Goal: Task Accomplishment & Management: Complete application form

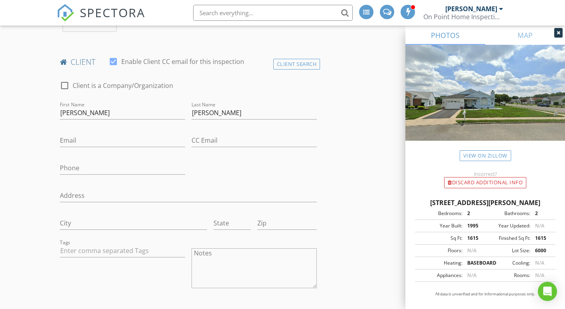
scroll to position [407, 0]
click at [78, 134] on input "Email" at bounding box center [122, 140] width 125 height 13
type input "[EMAIL_ADDRESS][DOMAIN_NAME]"
click at [198, 136] on input "CC Email" at bounding box center [254, 140] width 125 height 13
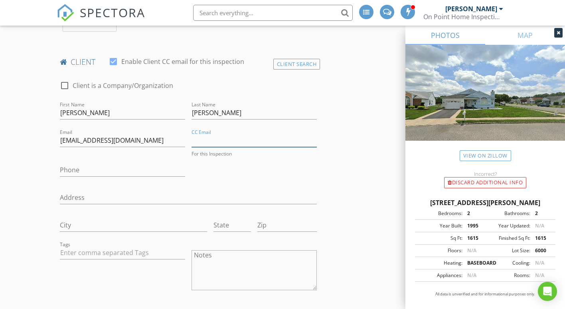
paste input "[PERSON_NAME] Exterminating-Termite $85.00"
type input "[PERSON_NAME] Exterminating-Termite $85.00"
drag, startPoint x: 302, startPoint y: 133, endPoint x: 187, endPoint y: 135, distance: 115.4
click at [192, 135] on input "Carolan Exterminating-Termite $85.00" at bounding box center [254, 140] width 125 height 13
click at [197, 134] on input "CC Email" at bounding box center [254, 140] width 125 height 13
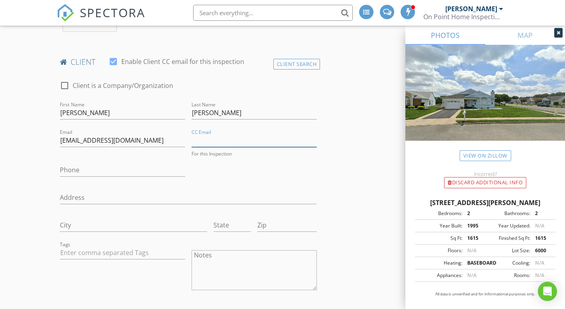
paste input "[EMAIL_ADDRESS][DOMAIN_NAME]"
type input "[EMAIL_ADDRESS][DOMAIN_NAME]"
click at [72, 163] on input "Phone" at bounding box center [122, 169] width 125 height 13
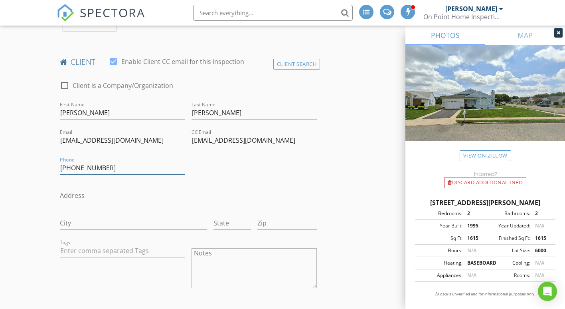
type input "908-910-3217"
click at [72, 189] on input "Address" at bounding box center [189, 195] width 258 height 13
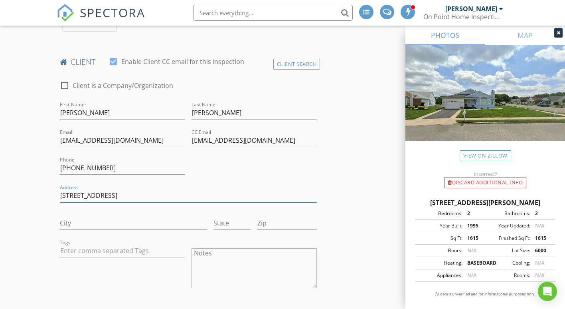
drag, startPoint x: 76, startPoint y: 188, endPoint x: 72, endPoint y: 188, distance: 4.4
click at [72, 189] on input "210 pinemeadow Ave" at bounding box center [189, 195] width 258 height 13
click at [70, 189] on input "210Pinemeadow Ave" at bounding box center [189, 195] width 258 height 13
click at [172, 192] on input "210 Pinemeadow Ave" at bounding box center [189, 195] width 258 height 13
type input "210 Pinemeadow Ave"
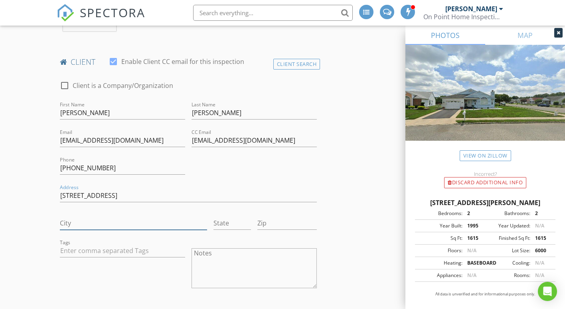
click at [80, 216] on input "City" at bounding box center [133, 222] width 147 height 13
click at [65, 216] on input "City" at bounding box center [133, 222] width 147 height 13
type input "Toms River"
type input "Nj"
type input "08753"
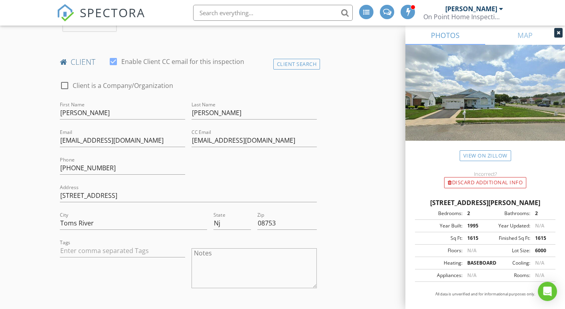
click at [201, 251] on textarea "Notes" at bounding box center [254, 268] width 125 height 40
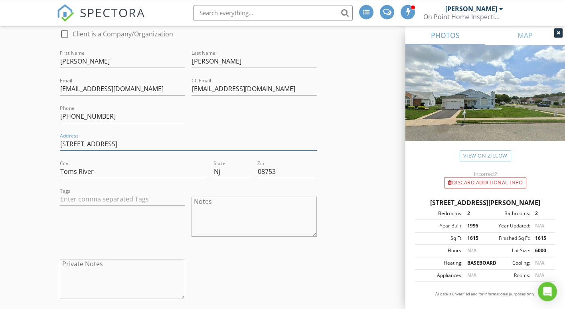
scroll to position [530, 0]
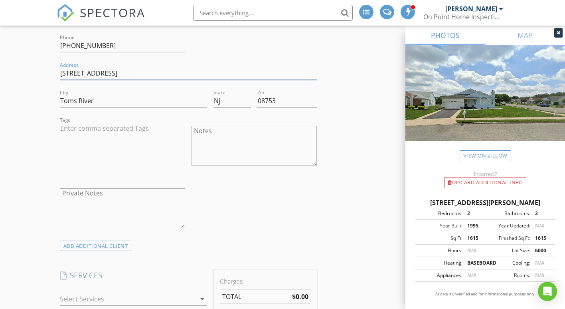
paste input "Pay On Site Separate Checks or Cash On Point Home Inspection $440.00 Carolan Ex…"
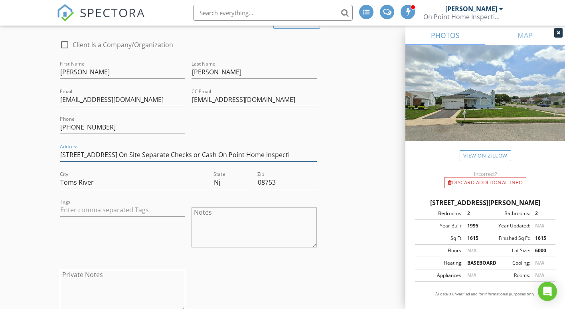
scroll to position [0, 0]
type input "210 Pinemeadow Ave"
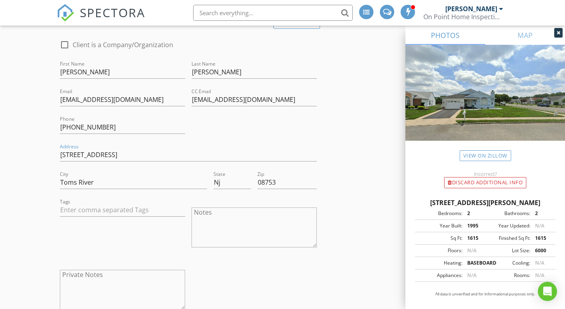
click at [246, 214] on textarea "Notes" at bounding box center [254, 227] width 125 height 40
paste textarea "Pay On Site Separate Checks or Cash On Point Home Inspection $440.00 [PERSON_NA…"
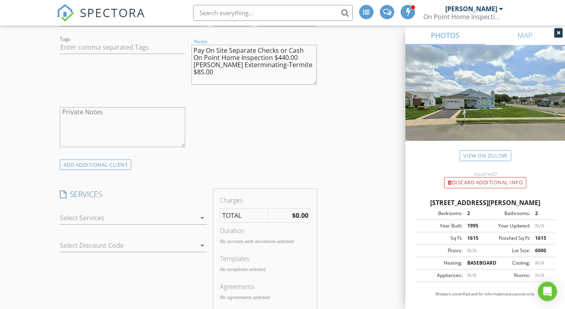
scroll to position [611, 0]
type textarea "Pay On Site Separate Checks or Cash On Point Home Inspection $440.00 [PERSON_NA…"
click at [202, 212] on icon "arrow_drop_down" at bounding box center [203, 217] width 10 height 10
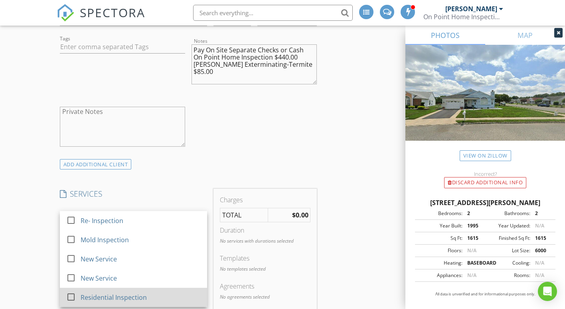
scroll to position [692, 0]
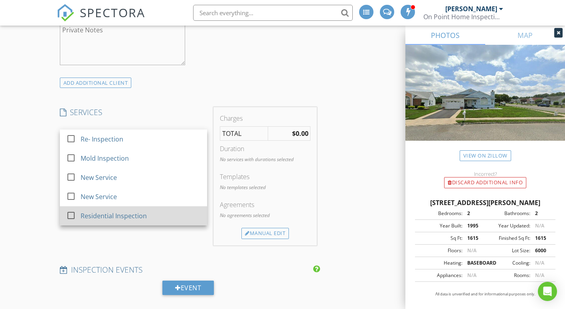
click at [71, 208] on div at bounding box center [71, 215] width 14 height 14
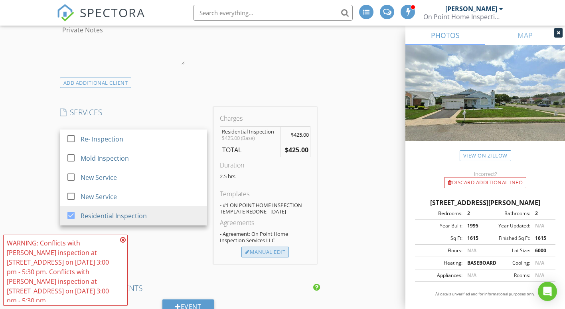
click at [264, 246] on div "Manual Edit" at bounding box center [266, 251] width 48 height 11
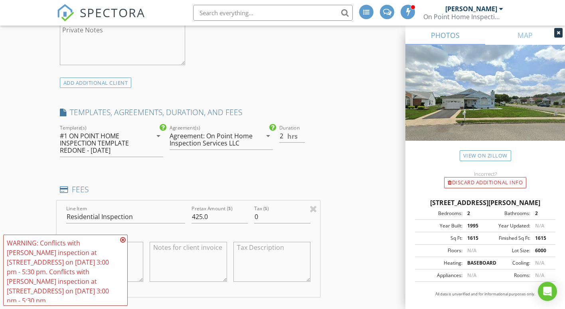
type input "2"
click at [301, 132] on input "2" at bounding box center [293, 135] width 26 height 13
click at [335, 121] on div "INSPECTOR(S) check_box Mario DelleFave PRIMARY check_box Frank Marra Mario Dell…" at bounding box center [283, 239] width 452 height 1661
click at [123, 240] on icon at bounding box center [123, 239] width 6 height 6
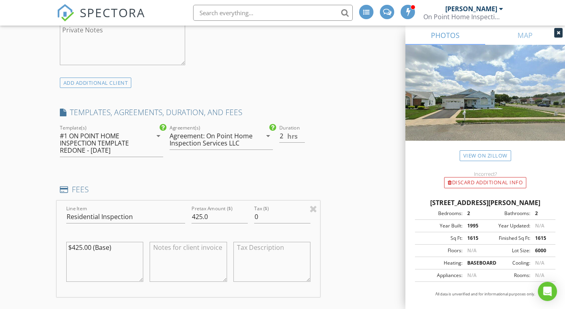
click at [180, 242] on textarea at bounding box center [188, 262] width 77 height 40
paste textarea "Pay On Site Separate Checks or Cash On Point Home Inspection $440.00 Carolan Ex…"
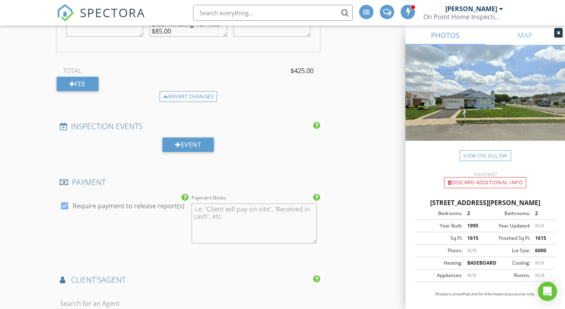
scroll to position [978, 0]
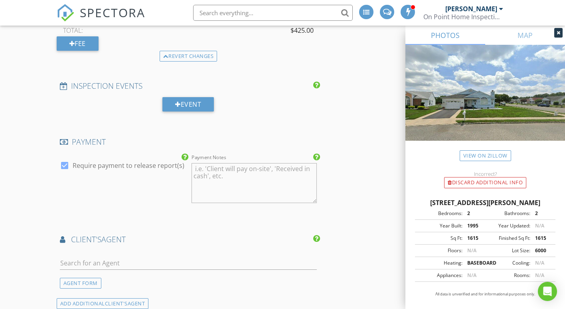
type textarea "Pay On Site Separate Checks or Cash On Point Home Inspection $440.00 Carolan Ex…"
click at [207, 166] on textarea "Payment Notes" at bounding box center [254, 183] width 125 height 40
paste textarea "Pay On Site Separate Checks or Cash On Point Home Inspection $440.00 Carolan Ex…"
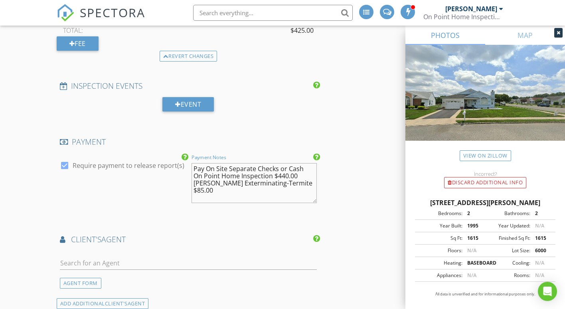
scroll to position [1100, 0]
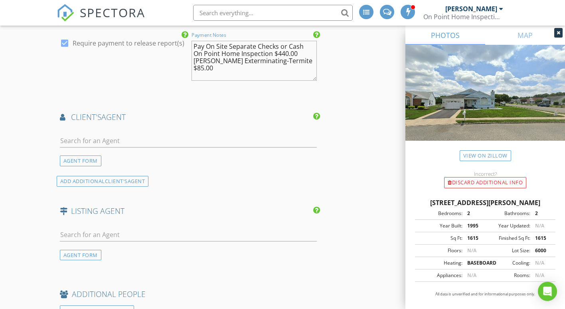
type textarea "Pay On Site Separate Checks or Cash On Point Home Inspection $440.00 Carolan Ex…"
click at [84, 137] on input "text" at bounding box center [189, 140] width 258 height 13
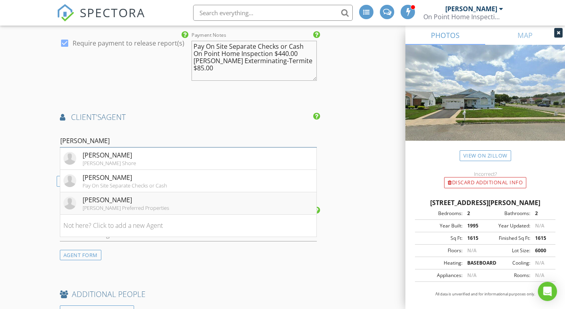
type input "kevin"
click at [120, 195] on div "Kevin Stewart" at bounding box center [126, 200] width 87 height 10
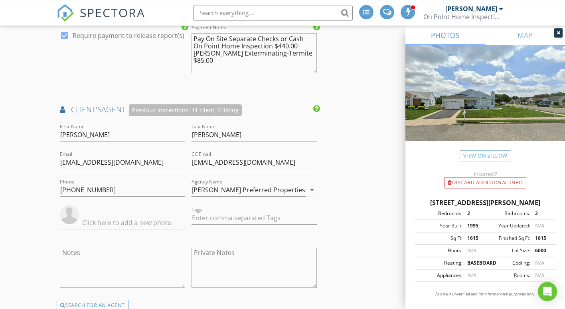
scroll to position [1059, 0]
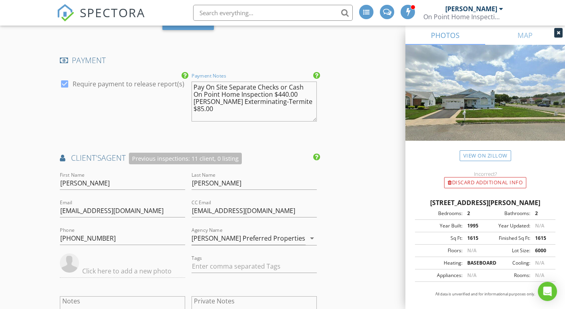
drag, startPoint x: 288, startPoint y: 87, endPoint x: 282, endPoint y: 88, distance: 6.0
click at [282, 88] on textarea "Pay On Site Separate Checks or Cash On Point Home Inspection $440.00 [PERSON_NA…" at bounding box center [254, 101] width 125 height 40
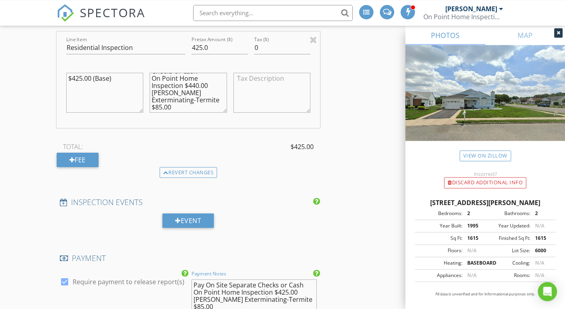
scroll to position [855, 0]
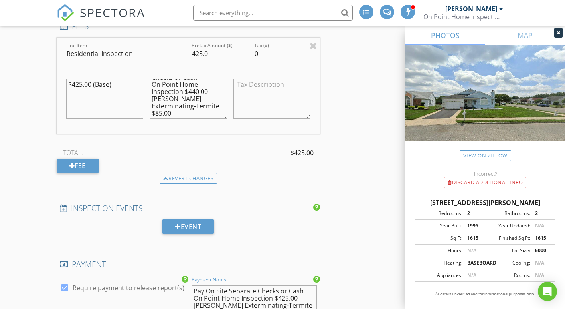
type textarea "Pay On Site Separate Checks or Cash On Point Home Inspection $425.00 Carolan Ex…"
drag, startPoint x: 199, startPoint y: 85, endPoint x: 191, endPoint y: 86, distance: 7.6
click at [191, 86] on textarea "Pay On Site Separate Checks or Cash On Point Home Inspection $440.00 [PERSON_NA…" at bounding box center [188, 99] width 77 height 40
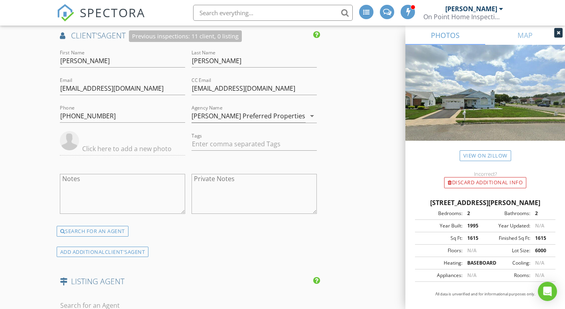
scroll to position [1466, 0]
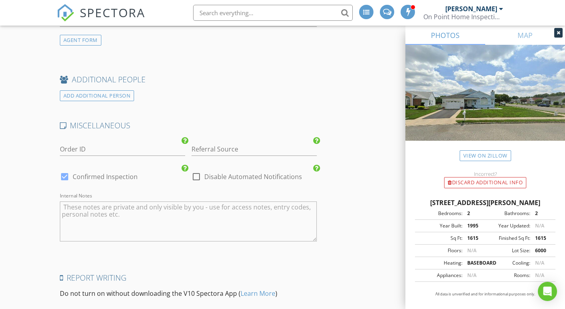
type textarea "Pay On Site Separate Checks or Cash On Point Home Inspection $425.00 Carolan Ex…"
click at [65, 172] on div at bounding box center [65, 177] width 14 height 14
checkbox input "false"
checkbox input "true"
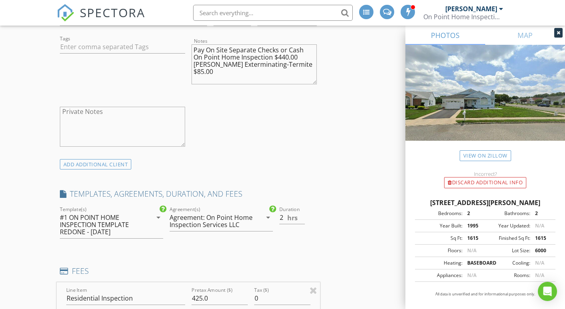
scroll to position [489, 0]
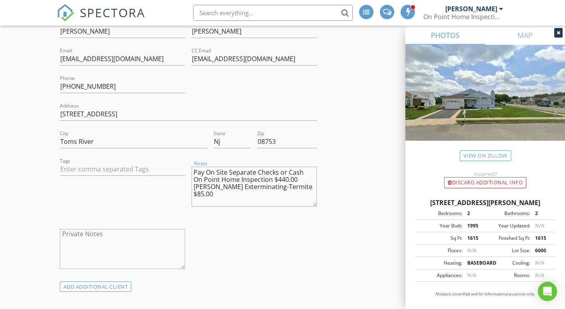
drag, startPoint x: 287, startPoint y: 173, endPoint x: 282, endPoint y: 173, distance: 5.6
click at [282, 173] on textarea "Pay On Site Separate Checks or Cash On Point Home Inspection $440.00 Carolan Ex…" at bounding box center [254, 187] width 125 height 40
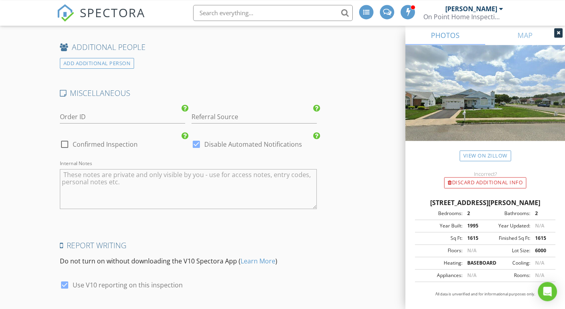
scroll to position [1589, 0]
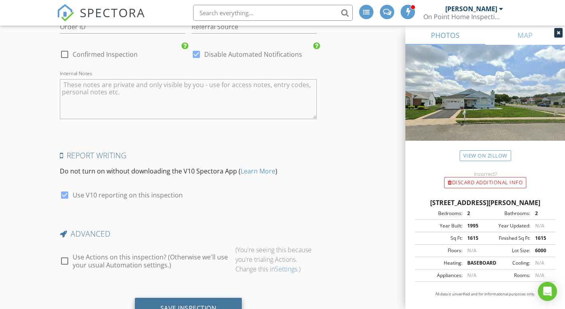
type textarea "Pay On Site Separate Checks or Cash On Point Home Inspection $425.00 Carolan Ex…"
drag, startPoint x: 205, startPoint y: 298, endPoint x: 302, endPoint y: 199, distance: 138.4
click at [206, 298] on div "Save Inspection" at bounding box center [188, 309] width 107 height 22
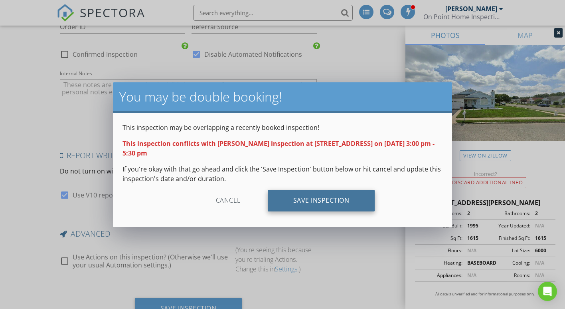
click at [305, 203] on div "Save Inspection" at bounding box center [321, 201] width 107 height 22
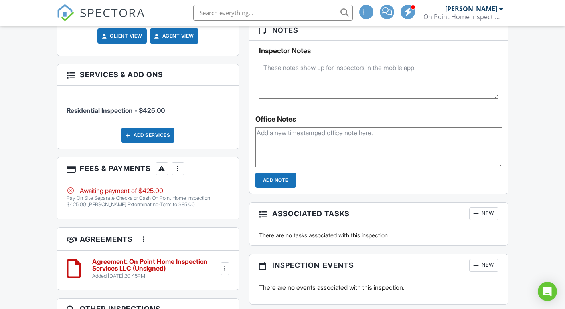
scroll to position [652, 0]
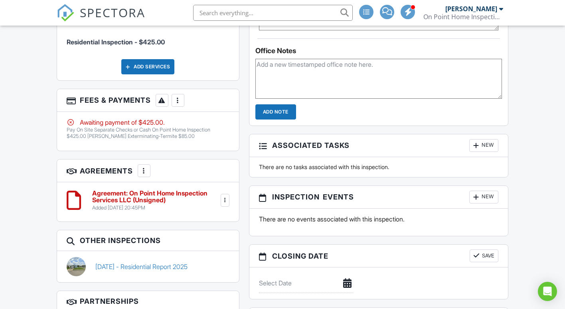
click at [180, 104] on div at bounding box center [178, 100] width 8 height 8
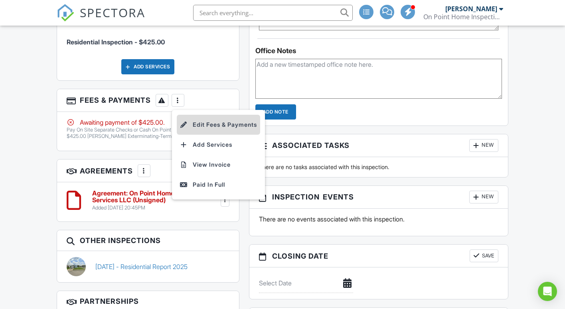
click at [200, 135] on li "Edit Fees & Payments" at bounding box center [218, 125] width 83 height 20
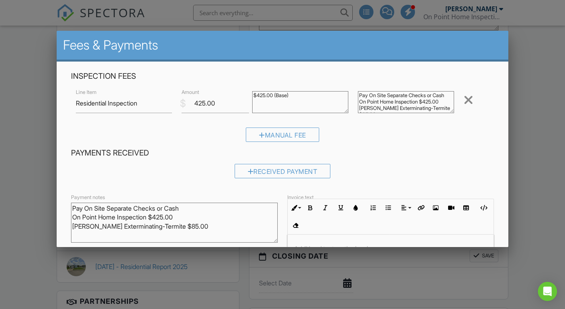
drag, startPoint x: 73, startPoint y: 206, endPoint x: 235, endPoint y: 225, distance: 162.8
click at [240, 228] on textarea "Pay On Site Separate Checks or Cash On Point Home Inspection $425.00 Carolan Ex…" at bounding box center [174, 222] width 207 height 40
drag, startPoint x: 153, startPoint y: 216, endPoint x: 161, endPoint y: 207, distance: 11.6
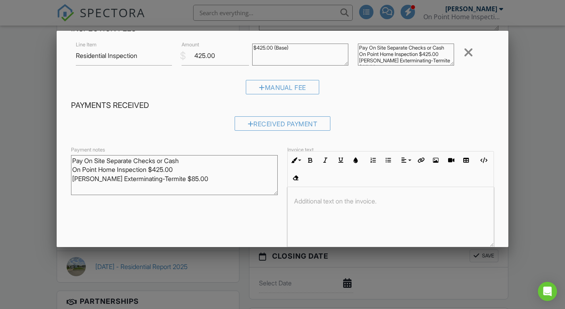
scroll to position [84, 0]
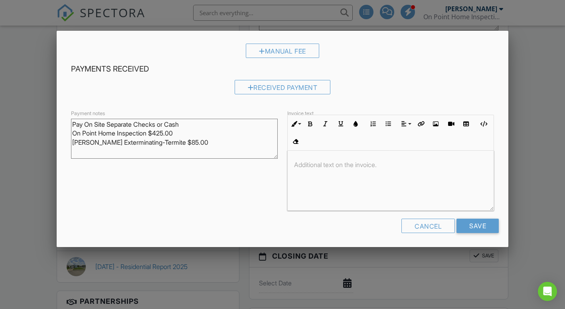
click at [314, 162] on p at bounding box center [390, 164] width 193 height 9
paste div
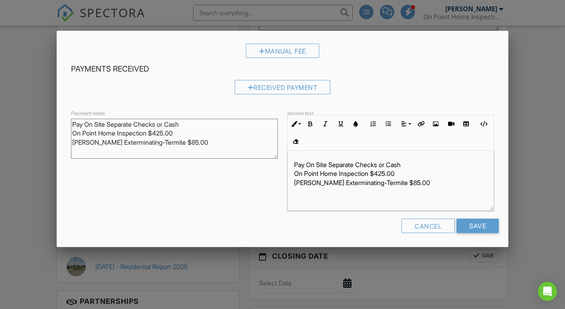
click at [384, 191] on div "Pay On Site Separate Checks or Cash On Point Home Inspection $425.00 Carolan Ex…" at bounding box center [391, 181] width 206 height 60
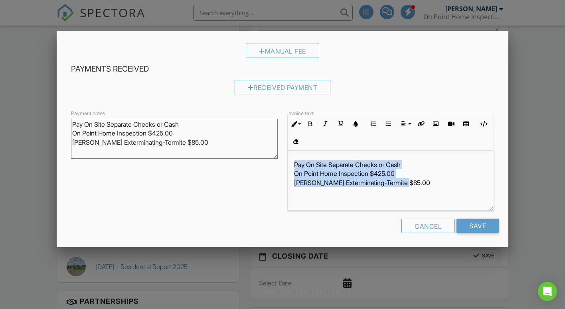
drag, startPoint x: 353, startPoint y: 176, endPoint x: 294, endPoint y: 157, distance: 62.4
click at [294, 157] on div "Pay On Site Separate Checks or Cash On Point Home Inspection $425.00 Carolan Ex…" at bounding box center [391, 181] width 206 height 60
click at [311, 122] on icon "button" at bounding box center [311, 124] width 6 height 6
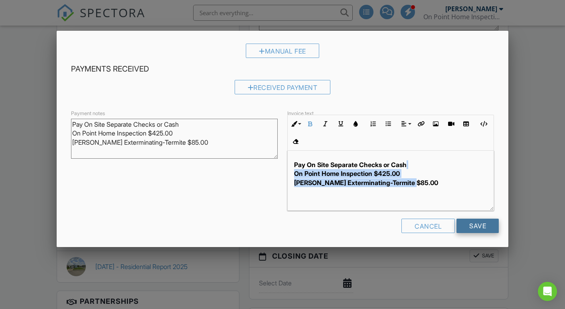
click at [473, 222] on input "Save" at bounding box center [478, 225] width 42 height 14
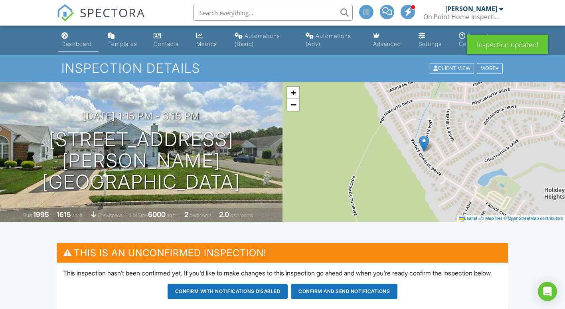
click at [76, 42] on div "Dashboard" at bounding box center [76, 43] width 30 height 7
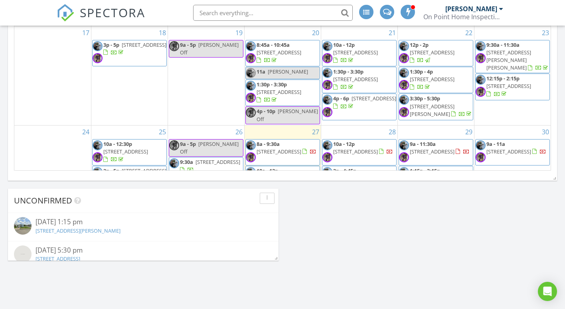
scroll to position [196, 0]
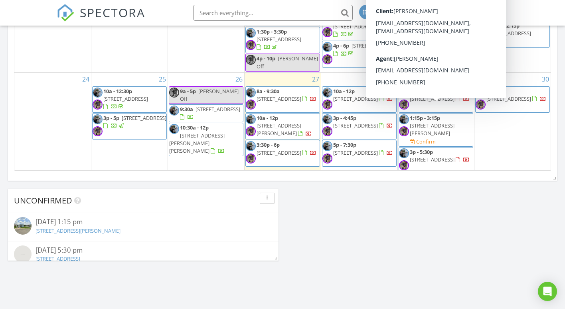
click at [432, 122] on span "[STREET_ADDRESS][PERSON_NAME]" at bounding box center [432, 129] width 45 height 15
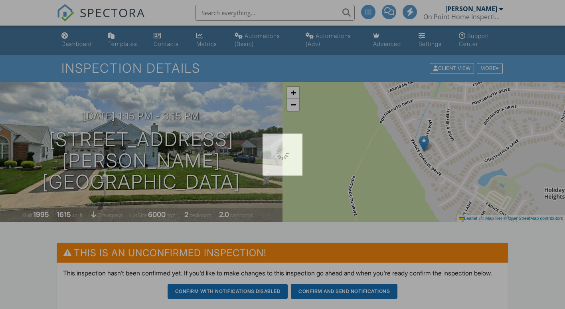
scroll to position [204, 0]
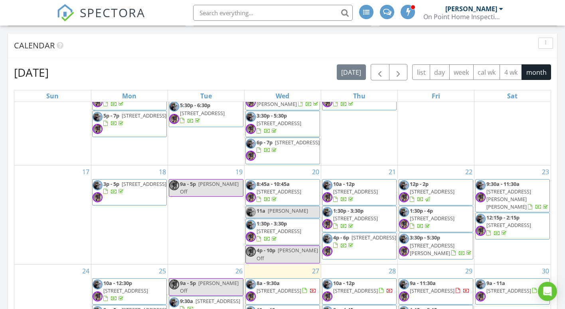
scroll to position [91, 0]
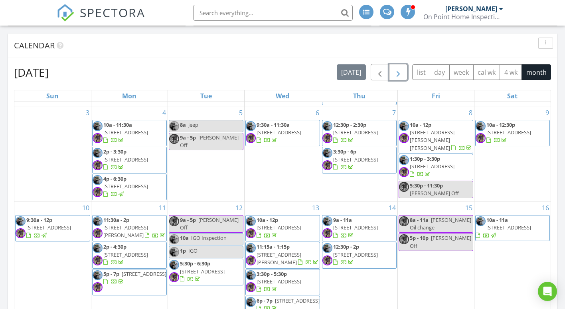
click at [393, 74] on button "button" at bounding box center [398, 72] width 19 height 16
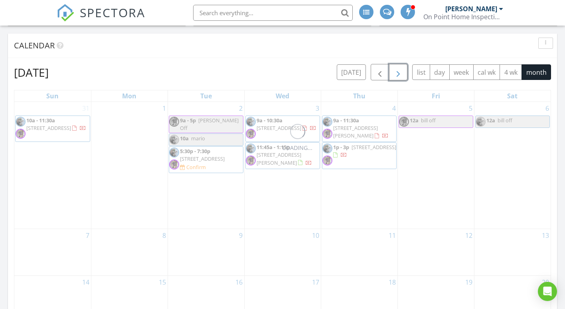
scroll to position [0, 0]
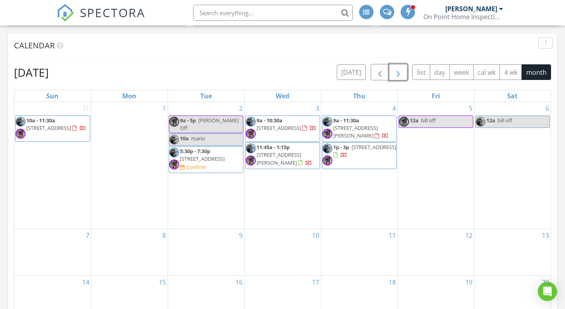
click at [208, 155] on span "[STREET_ADDRESS]" at bounding box center [202, 158] width 45 height 7
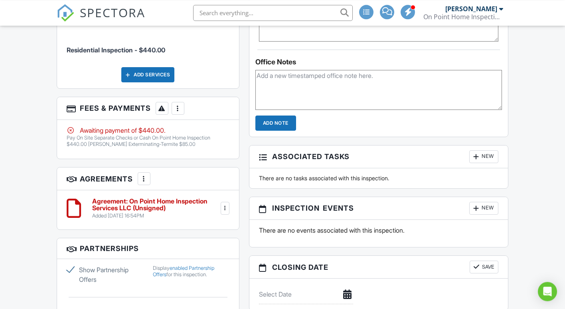
scroll to position [652, 0]
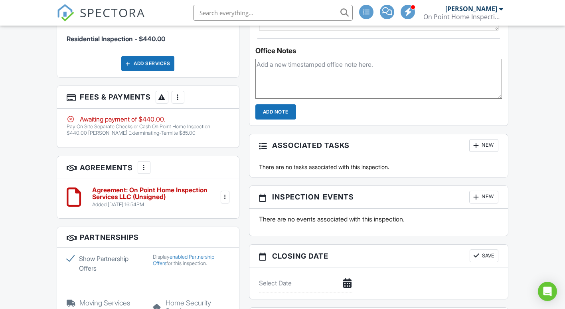
click at [178, 101] on div at bounding box center [178, 97] width 8 height 8
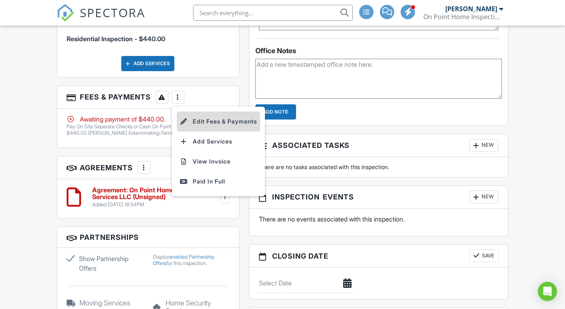
click at [207, 131] on li "Edit Fees & Payments" at bounding box center [218, 121] width 83 height 20
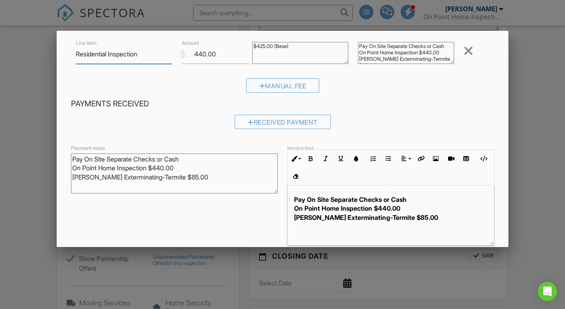
scroll to position [84, 0]
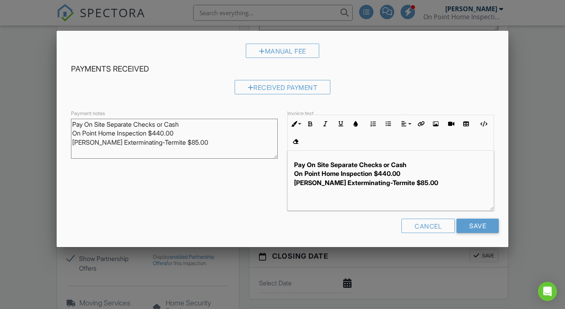
click at [541, 152] on div at bounding box center [282, 153] width 565 height 386
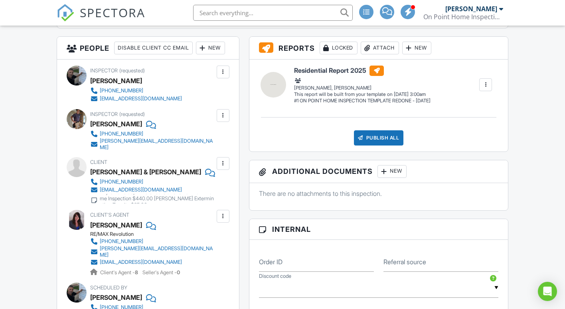
scroll to position [326, 0]
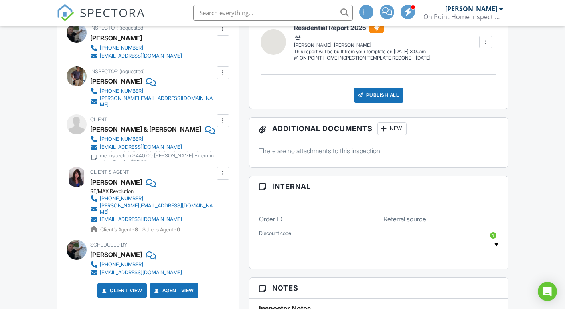
click at [222, 125] on div at bounding box center [223, 121] width 8 height 8
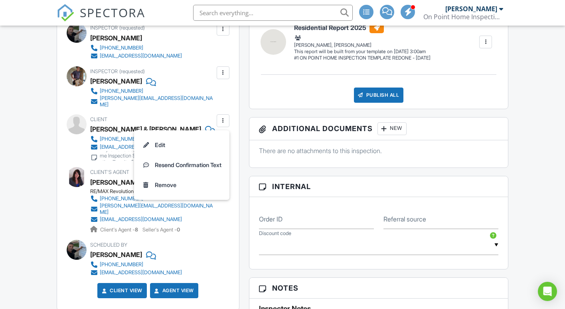
click at [222, 125] on div at bounding box center [223, 121] width 8 height 8
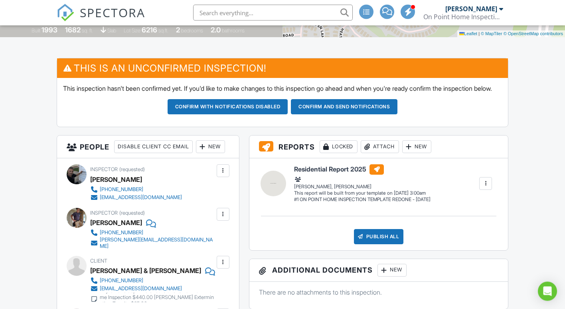
scroll to position [163, 0]
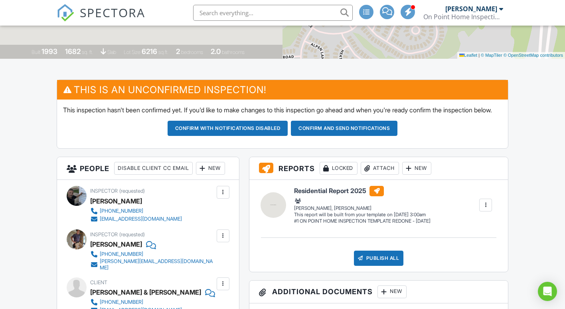
click at [288, 134] on button "Confirm and send notifications" at bounding box center [228, 128] width 121 height 15
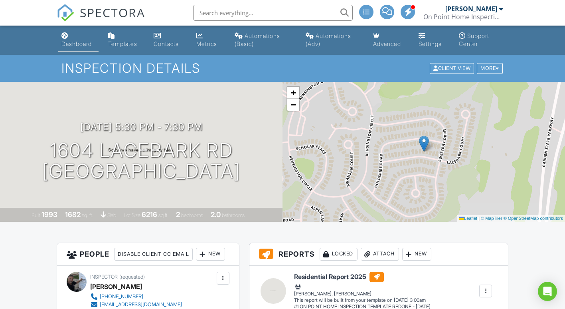
click at [80, 43] on div "Dashboard" at bounding box center [76, 43] width 30 height 7
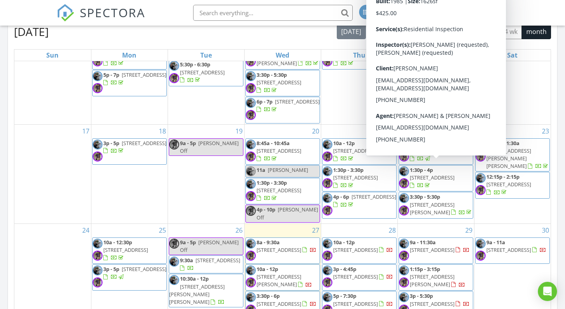
scroll to position [489, 0]
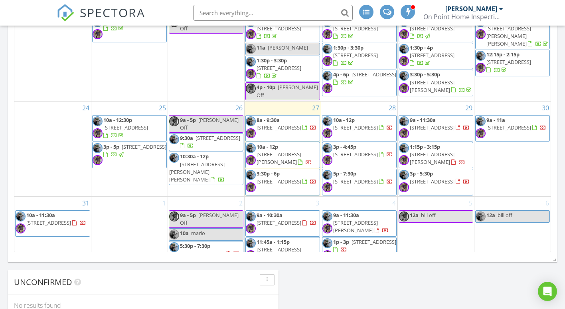
click at [436, 220] on td "5 12a bill off" at bounding box center [436, 232] width 77 height 72
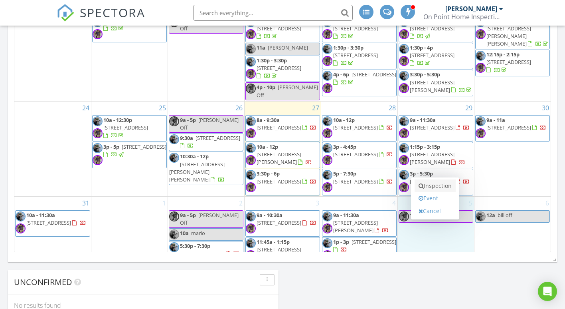
click at [442, 184] on link "Inspection" at bounding box center [435, 185] width 41 height 13
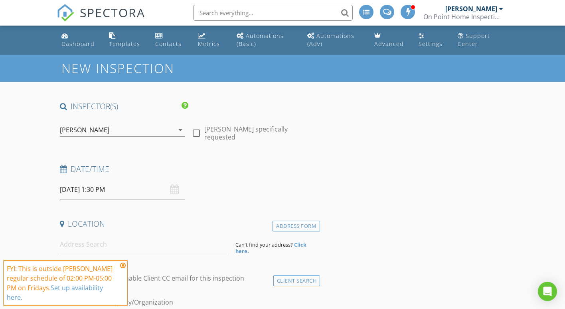
click at [179, 129] on icon "arrow_drop_down" at bounding box center [181, 130] width 10 height 10
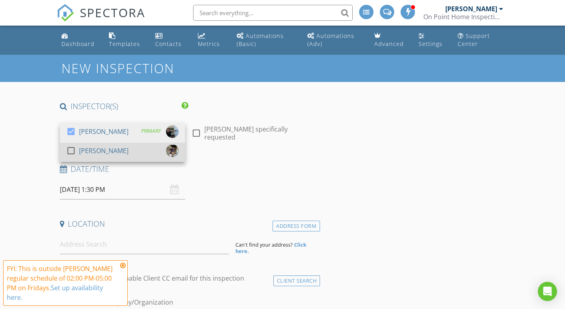
click at [72, 150] on div at bounding box center [71, 151] width 14 height 14
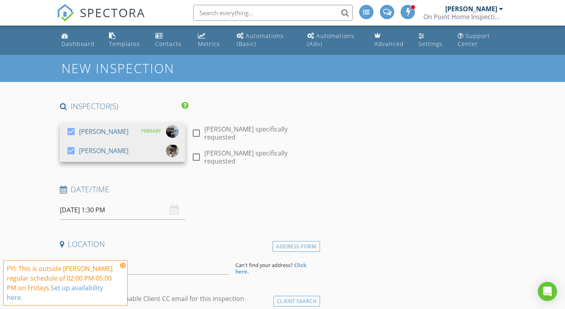
click at [197, 135] on div at bounding box center [197, 133] width 14 height 14
checkbox input "true"
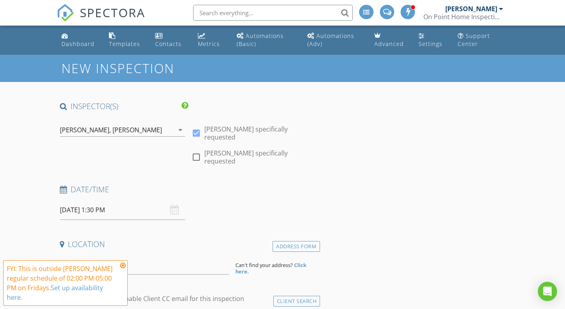
click at [196, 152] on div at bounding box center [197, 157] width 14 height 14
checkbox input "true"
click at [76, 205] on input "[DATE] 1:30 PM" at bounding box center [122, 210] width 125 height 20
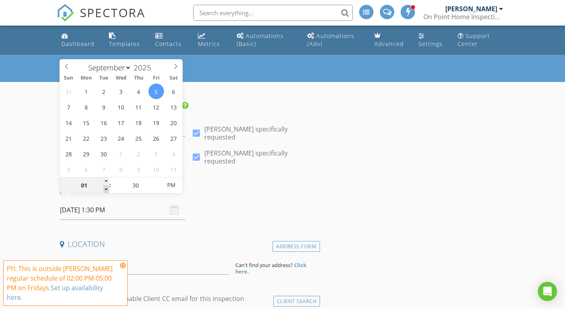
type input "12"
type input "[DATE] 12:30 PM"
click at [106, 191] on span at bounding box center [106, 189] width 6 height 8
type input "11"
type input "09/05/2025 11:30 AM"
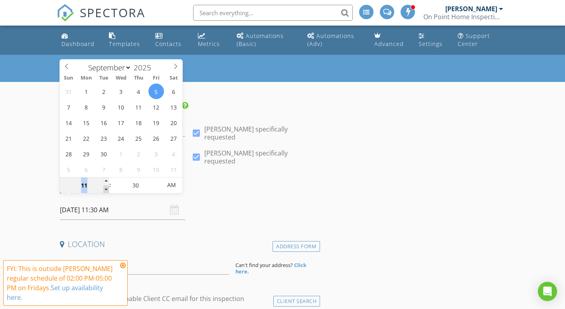
click at [106, 191] on span at bounding box center [106, 189] width 6 height 8
type input "10"
type input "09/05/2025 10:30 AM"
click at [106, 191] on span at bounding box center [106, 189] width 6 height 8
type input "09"
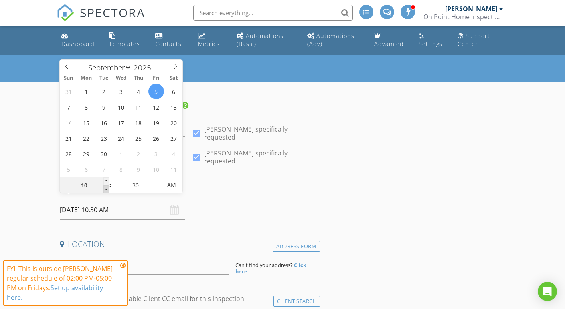
type input "09/05/2025 9:30 AM"
click at [106, 191] on span at bounding box center [106, 189] width 6 height 8
type input "10"
type input "09/05/2025 10:30 AM"
click at [105, 179] on span at bounding box center [106, 181] width 6 height 8
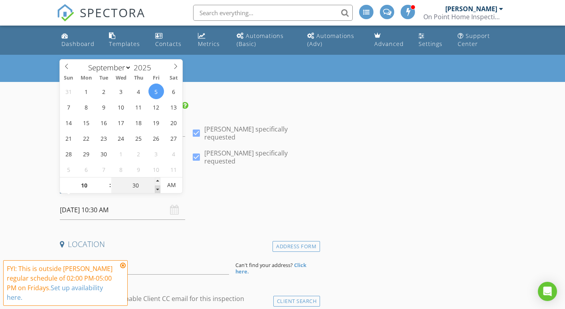
type input "25"
type input "09/05/2025 10:25 AM"
click at [157, 188] on span at bounding box center [158, 189] width 6 height 8
type input "20"
type input "09/05/2025 10:20 AM"
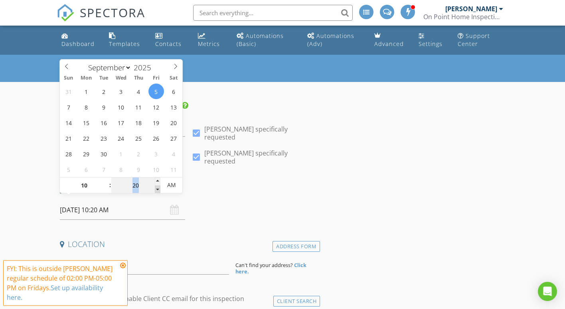
click at [156, 188] on span at bounding box center [158, 189] width 6 height 8
type input "15"
type input "09/05/2025 10:15 AM"
click at [156, 188] on span at bounding box center [158, 189] width 6 height 8
type input "10"
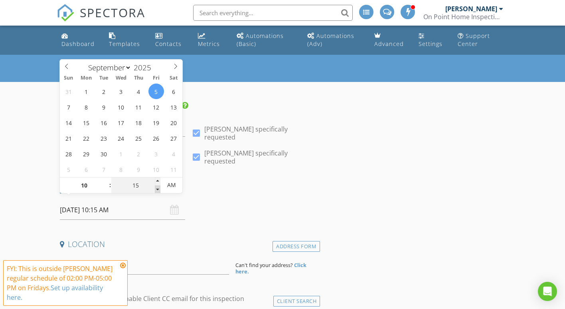
type input "09/05/2025 10:10 AM"
click at [156, 188] on span at bounding box center [158, 189] width 6 height 8
type input "05"
type input "09/05/2025 10:05 AM"
click at [156, 188] on span at bounding box center [158, 189] width 6 height 8
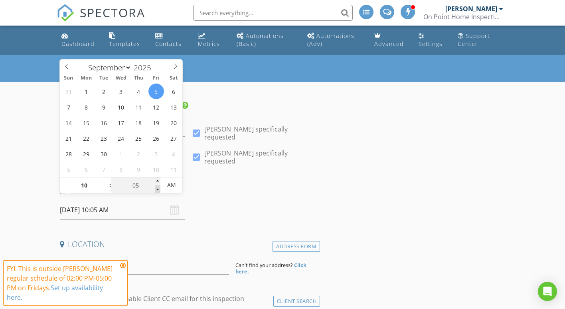
type input "00"
type input "09/05/2025 10:00 AM"
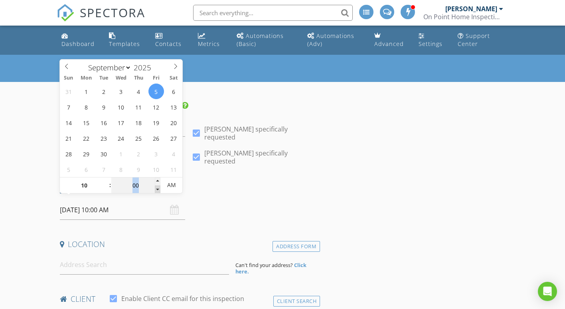
click at [156, 188] on span at bounding box center [158, 189] width 6 height 8
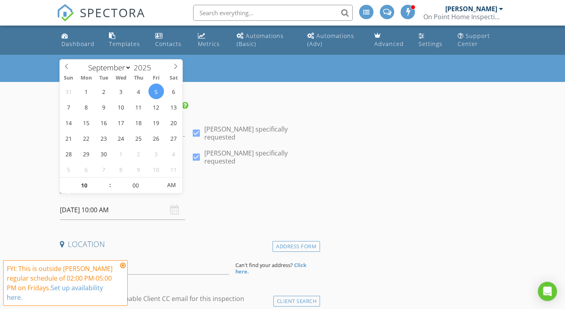
click at [254, 198] on div "Date/Time 09/05/2025 10:00 AM" at bounding box center [189, 202] width 264 height 36
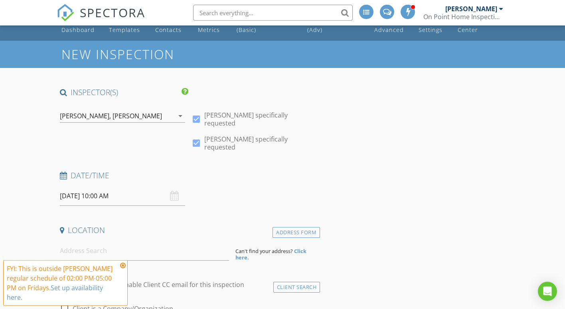
scroll to position [81, 0]
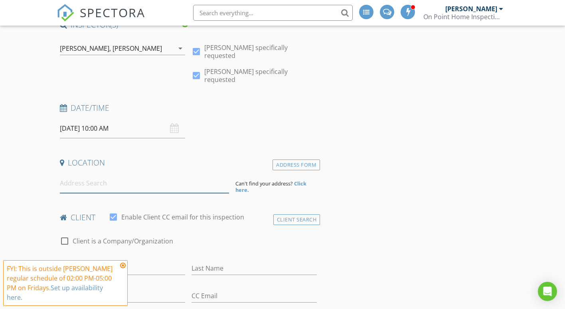
click at [84, 173] on input at bounding box center [145, 183] width 170 height 20
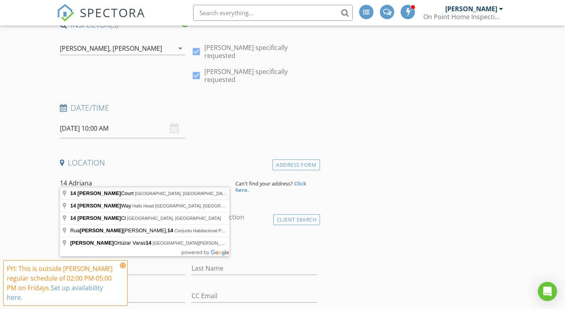
type input "14 Adriana Court, Brick Township, NJ, USA"
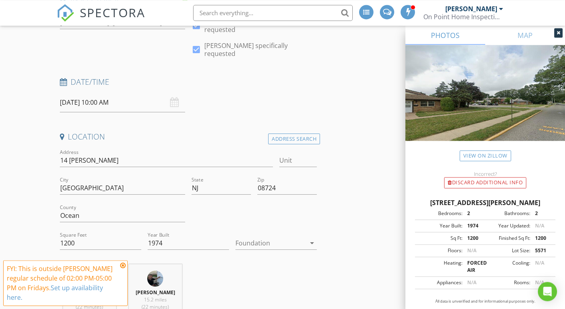
scroll to position [122, 0]
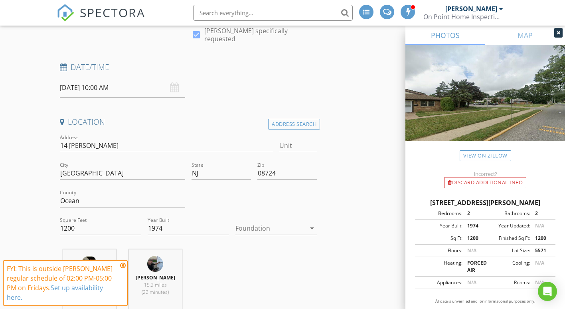
click at [311, 223] on icon "arrow_drop_down" at bounding box center [312, 228] width 10 height 10
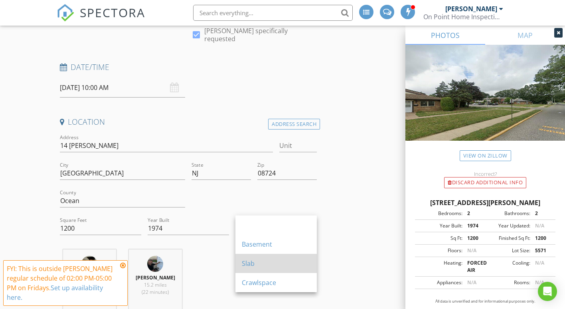
click at [251, 263] on div "Slab" at bounding box center [276, 263] width 69 height 10
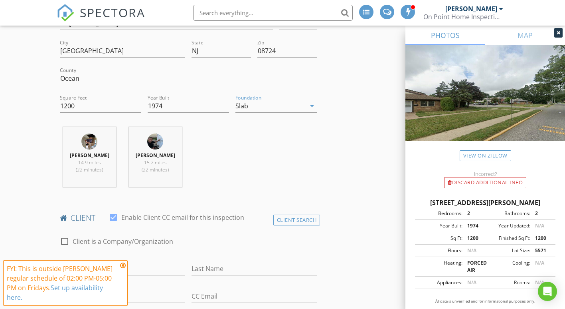
scroll to position [285, 0]
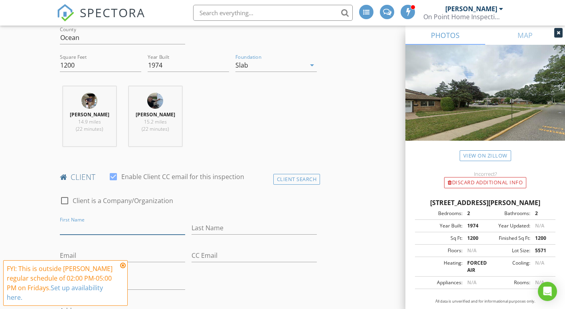
click at [93, 221] on input "First Name" at bounding box center [122, 227] width 125 height 13
type input "Trina"
type input "Zabe"
click at [78, 221] on input "Trina" at bounding box center [122, 227] width 125 height 13
type input "Trina Elizabeth"
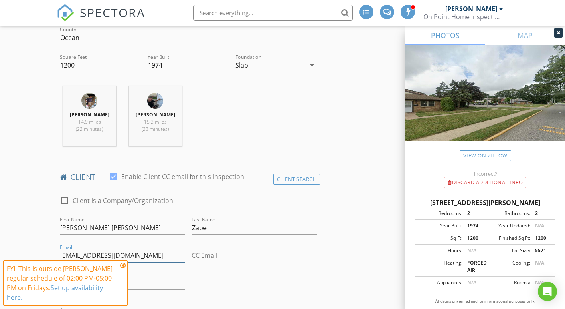
type input "trinamara14@gmail.com"
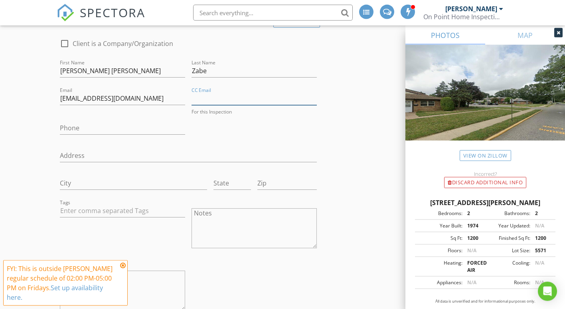
scroll to position [448, 0]
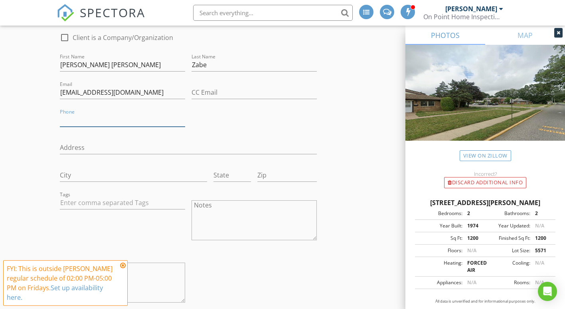
click at [75, 117] on input "Phone" at bounding box center [122, 119] width 125 height 13
type input "732-513-7244"
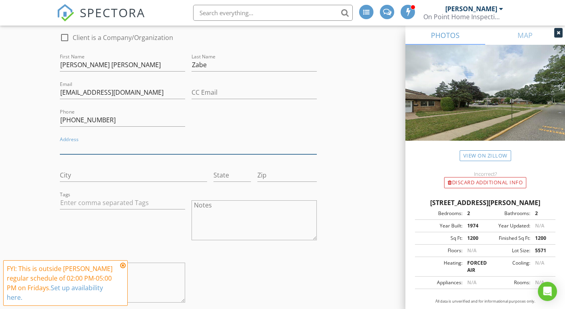
click at [75, 141] on input "Address" at bounding box center [189, 147] width 258 height 13
type input "3 Almar Ave"
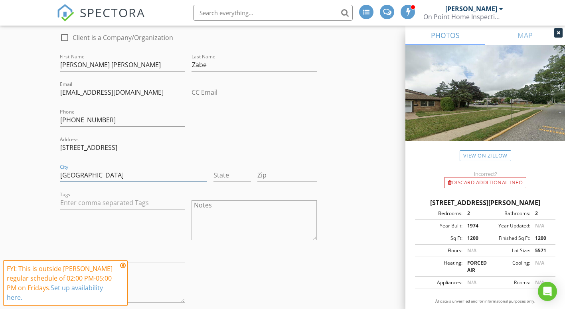
type input "Tinton Falls"
type input "NJ"
click at [201, 204] on textarea "Notes" at bounding box center [254, 220] width 125 height 40
paste textarea "Pay On Site Separate Checks or Cash On Point Home Inspection $440.00 [PERSON_NA…"
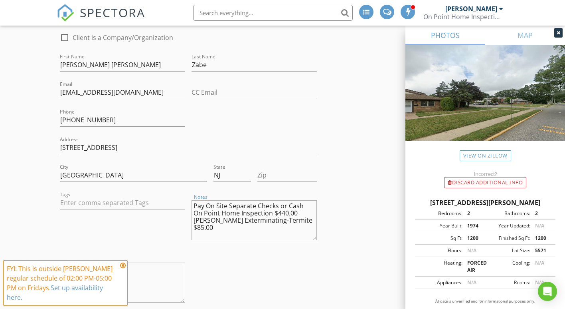
drag, startPoint x: 215, startPoint y: 214, endPoint x: 194, endPoint y: 214, distance: 20.4
click at [194, 214] on textarea "Pay On Site Separate Checks or Cash On Point Home Inspection $440.00 [PERSON_NA…" at bounding box center [254, 220] width 125 height 40
drag, startPoint x: 288, startPoint y: 206, endPoint x: 283, endPoint y: 207, distance: 5.6
click at [283, 207] on textarea "Pay On Site Separate Checks or Cash On Point Home Inspection $440.00 Exterminat…" at bounding box center [254, 220] width 125 height 40
click at [290, 217] on textarea "Pay On Site Separate Checks or Cash On Point Home Inspection $425.00 Exterminat…" at bounding box center [254, 220] width 125 height 40
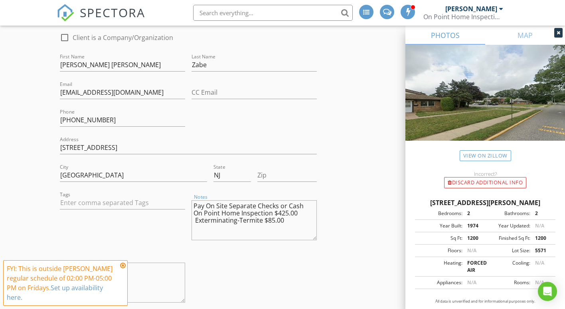
type textarea "Pay On Site Separate Checks or Cash On Point Home Inspection $425.00 Exterminat…"
drag, startPoint x: 194, startPoint y: 198, endPoint x: 301, endPoint y: 216, distance: 109.3
click at [301, 216] on textarea "Pay On Site Separate Checks or Cash On Point Home Inspection $425.00 Exterminat…" at bounding box center [254, 220] width 125 height 40
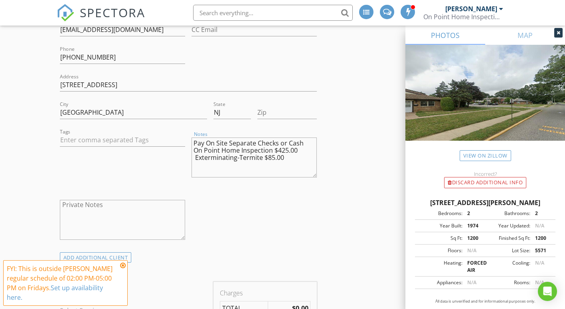
scroll to position [570, 0]
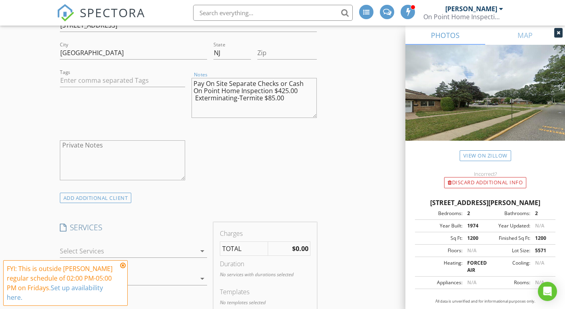
click at [201, 246] on icon "arrow_drop_down" at bounding box center [203, 251] width 10 height 10
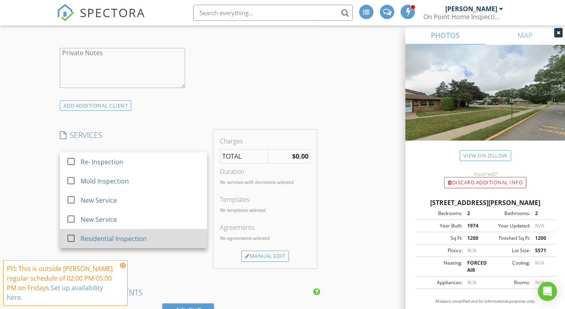
scroll to position [692, 0]
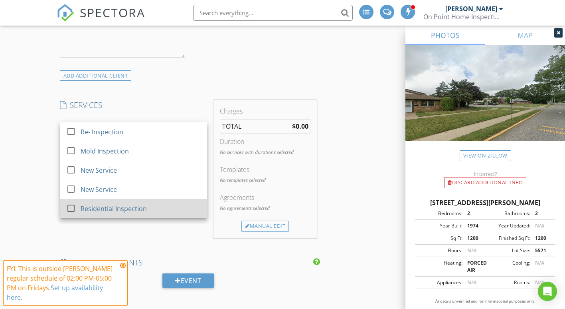
click at [70, 201] on div at bounding box center [71, 208] width 14 height 14
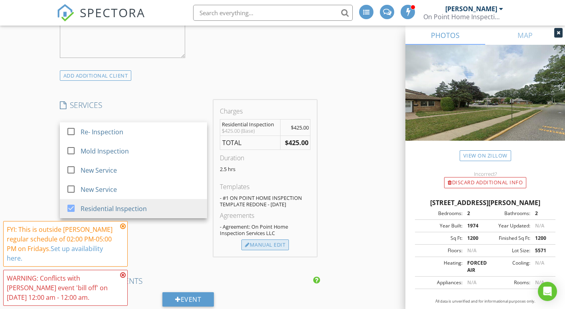
click at [269, 239] on div "Manual Edit" at bounding box center [266, 244] width 48 height 11
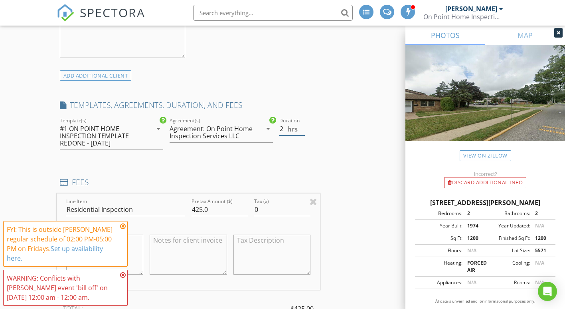
click at [301, 125] on input "2" at bounding box center [293, 128] width 26 height 13
type input "1.5"
click at [301, 125] on input "1.5" at bounding box center [293, 128] width 26 height 13
click at [323, 115] on div "INSPECTOR(S) check_box Mario DelleFave PRIMARY check_box Frank Marra Mario Dell…" at bounding box center [283, 236] width 452 height 1654
click at [169, 236] on textarea at bounding box center [188, 254] width 77 height 40
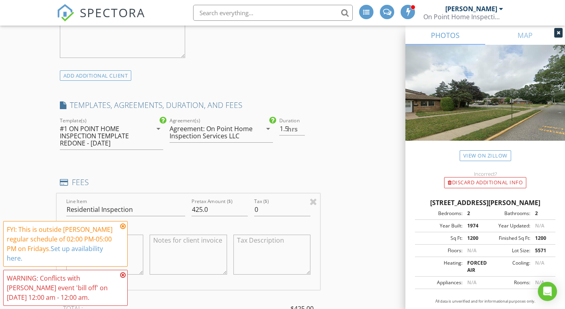
paste textarea "Pay On Site Separate Checks or Cash On Point Home Inspection $425.00 Exterminat…"
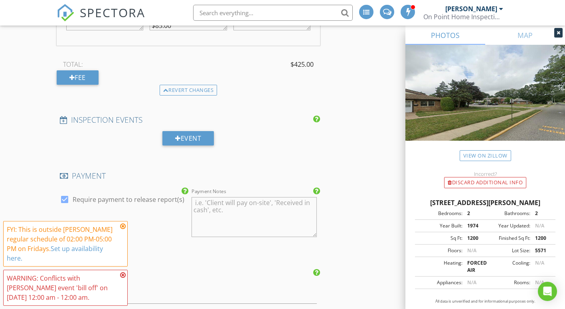
scroll to position [937, 0]
type textarea "Pay On Site Separate Checks or Cash On Point Home Inspection $425.00 Exterminat…"
click at [209, 204] on textarea "Payment Notes" at bounding box center [254, 216] width 125 height 40
paste textarea "Pay On Site Separate Checks or Cash On Point Home Inspection $425.00 Exterminat…"
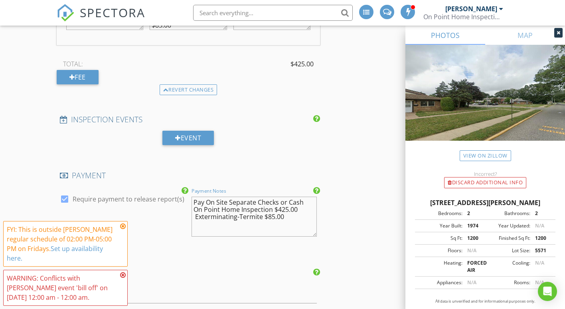
type textarea "Pay On Site Separate Checks or Cash On Point Home Inspection $425.00 Exterminat…"
click at [123, 226] on icon at bounding box center [123, 226] width 6 height 6
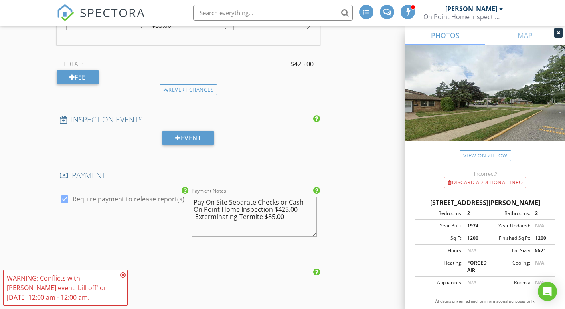
drag, startPoint x: 122, startPoint y: 274, endPoint x: 123, endPoint y: 259, distance: 15.2
click at [123, 273] on icon at bounding box center [123, 275] width 6 height 6
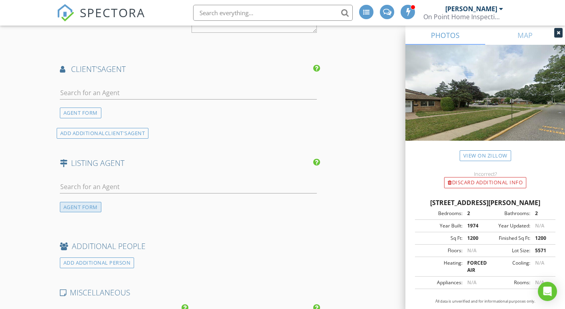
scroll to position [1263, 0]
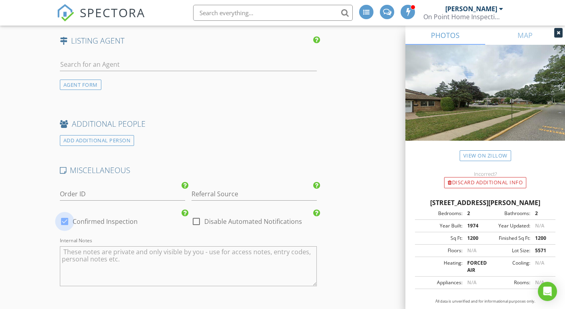
click at [66, 215] on div at bounding box center [65, 221] width 14 height 14
checkbox input "false"
checkbox input "true"
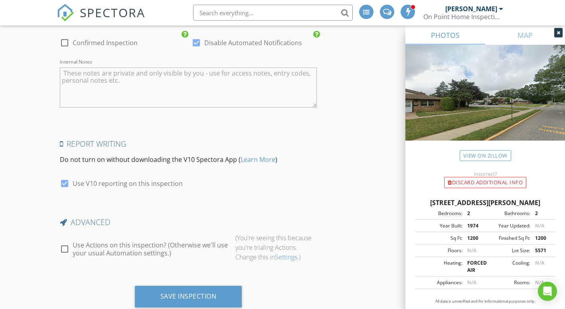
scroll to position [1458, 0]
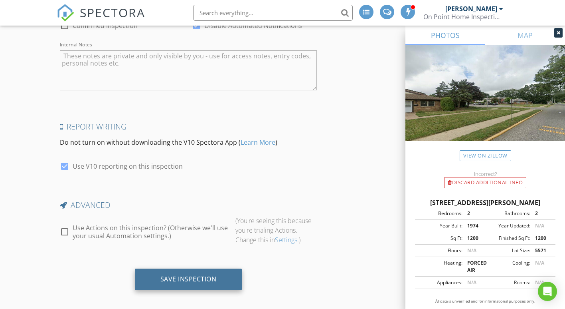
click at [182, 268] on div "Save Inspection" at bounding box center [188, 279] width 107 height 22
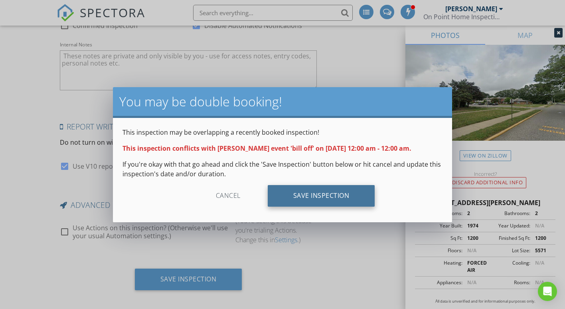
click at [318, 194] on div "Save Inspection" at bounding box center [321, 196] width 107 height 22
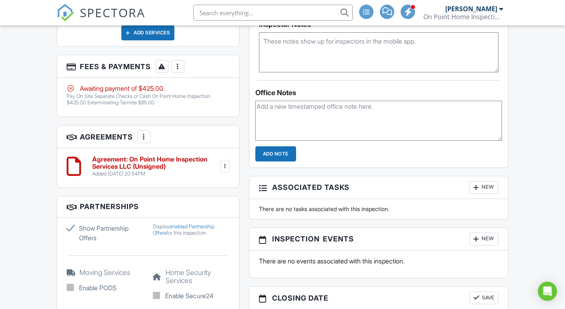
scroll to position [611, 0]
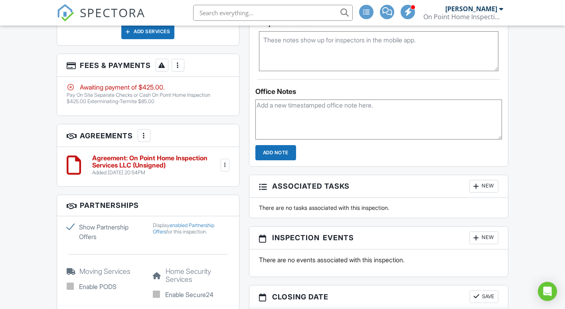
click at [181, 69] on div at bounding box center [178, 65] width 8 height 8
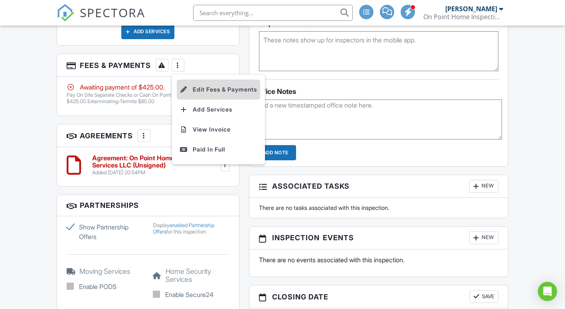
click at [200, 99] on li "Edit Fees & Payments" at bounding box center [218, 89] width 83 height 20
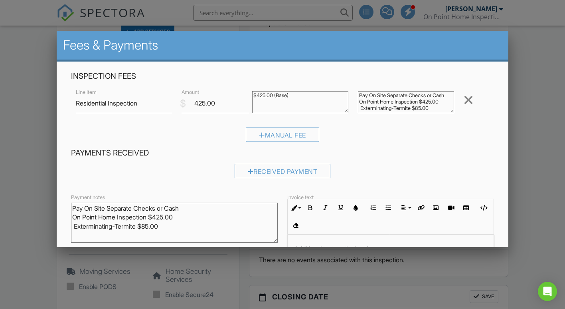
drag, startPoint x: 73, startPoint y: 206, endPoint x: 216, endPoint y: 233, distance: 145.0
click at [218, 233] on textarea "Pay On Site Separate Checks or Cash On Point Home Inspection $425.00 Exterminat…" at bounding box center [174, 222] width 207 height 40
click at [328, 239] on div at bounding box center [391, 264] width 206 height 60
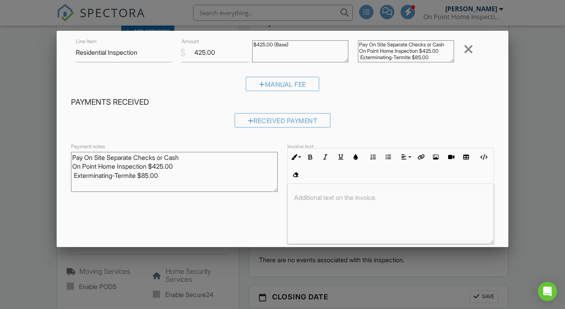
scroll to position [84, 0]
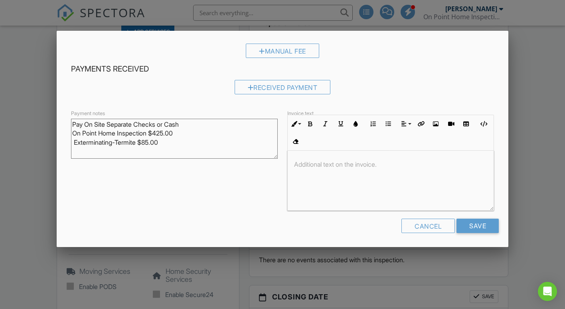
paste div
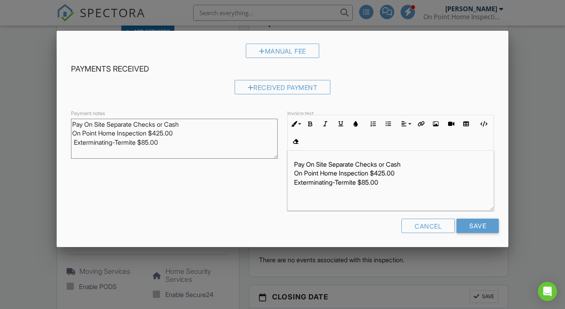
drag, startPoint x: 294, startPoint y: 161, endPoint x: 414, endPoint y: 192, distance: 123.4
click at [414, 192] on div "Pay On Site Separate Checks or Cash On Point Home Inspection $425.00 Exterminat…" at bounding box center [391, 180] width 206 height 60
click at [309, 122] on icon "button" at bounding box center [311, 124] width 6 height 6
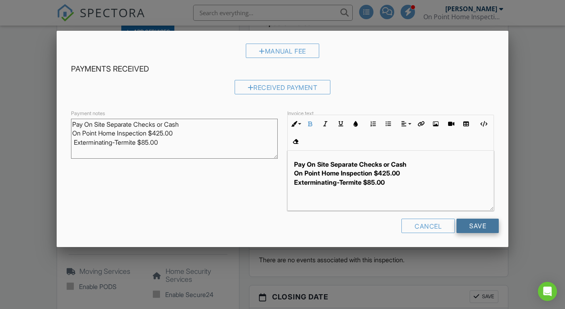
click at [470, 223] on input "Save" at bounding box center [478, 225] width 42 height 14
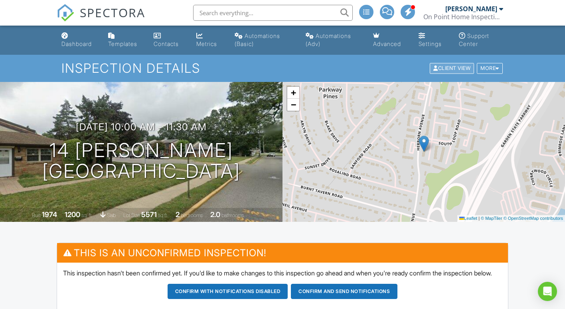
click at [449, 67] on div "Client View" at bounding box center [452, 68] width 44 height 11
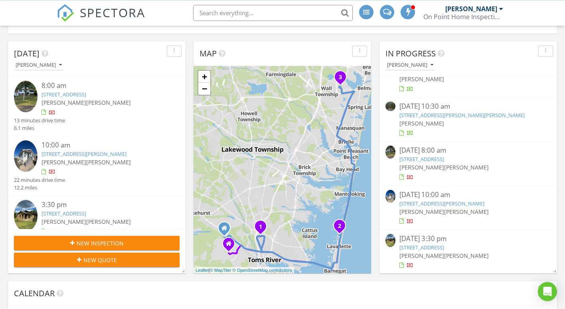
scroll to position [81, 0]
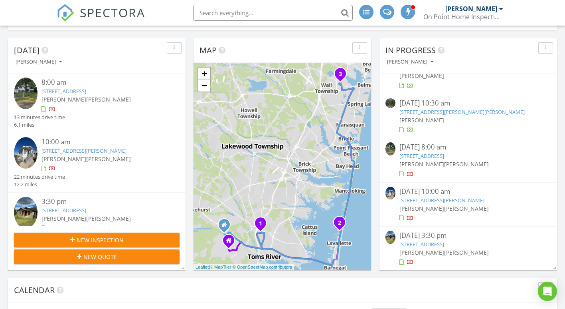
click at [432, 158] on link "[STREET_ADDRESS]" at bounding box center [422, 155] width 45 height 7
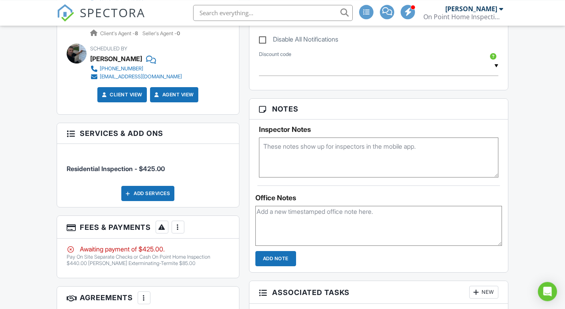
scroll to position [489, 0]
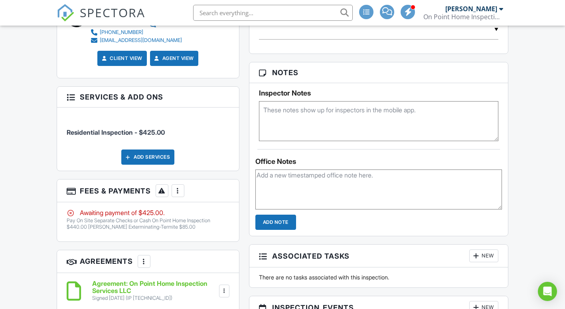
click at [175, 194] on div at bounding box center [178, 190] width 8 height 8
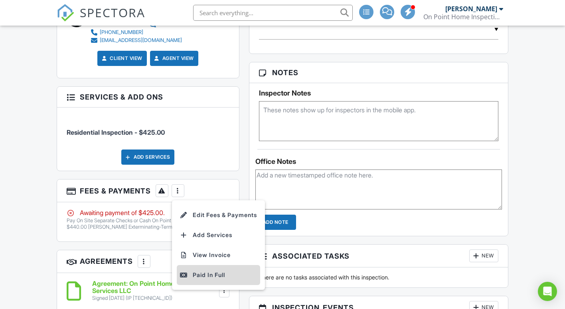
click at [205, 280] on div "Paid In Full" at bounding box center [218, 275] width 77 height 10
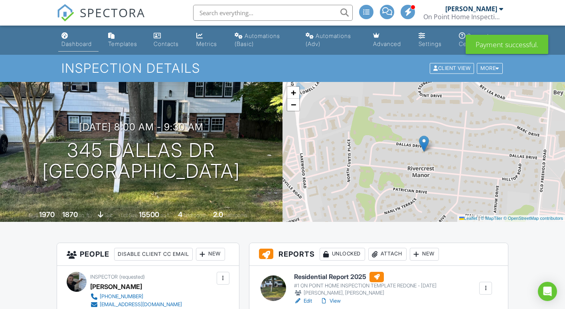
click at [74, 43] on div "Dashboard" at bounding box center [76, 43] width 30 height 7
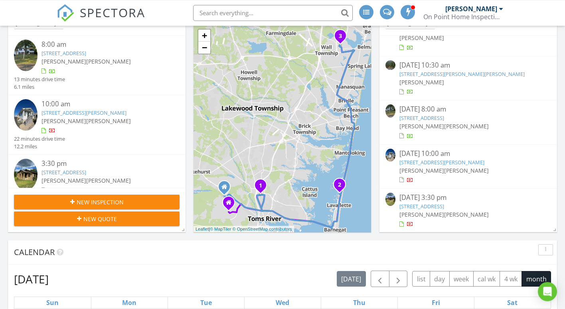
scroll to position [122, 0]
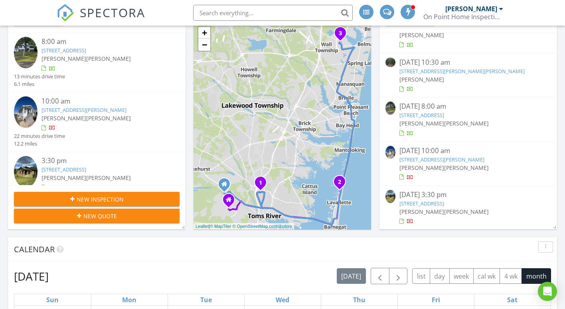
click at [435, 164] on span "[PERSON_NAME]" at bounding box center [422, 168] width 45 height 8
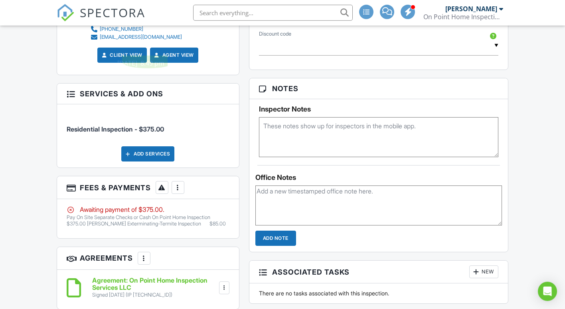
scroll to position [489, 0]
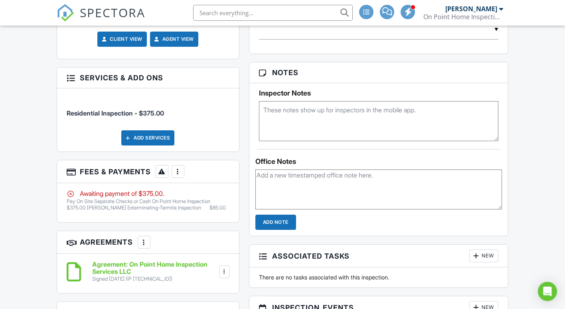
click at [180, 175] on div at bounding box center [178, 171] width 8 height 8
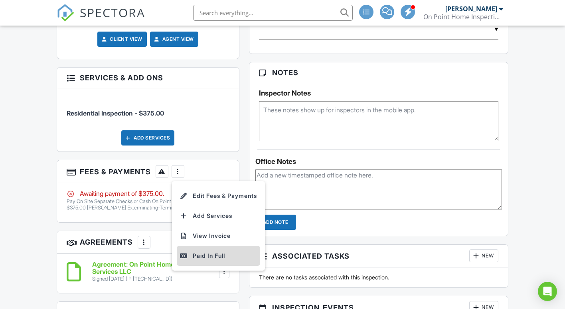
click at [212, 260] on div "Paid In Full" at bounding box center [218, 256] width 77 height 10
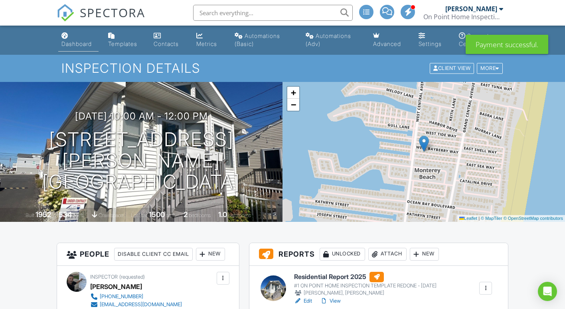
click at [77, 43] on div "Dashboard" at bounding box center [76, 43] width 30 height 7
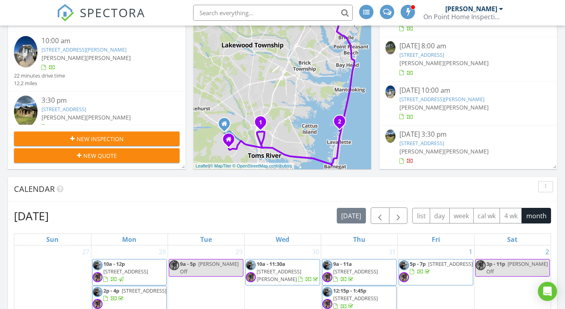
scroll to position [204, 0]
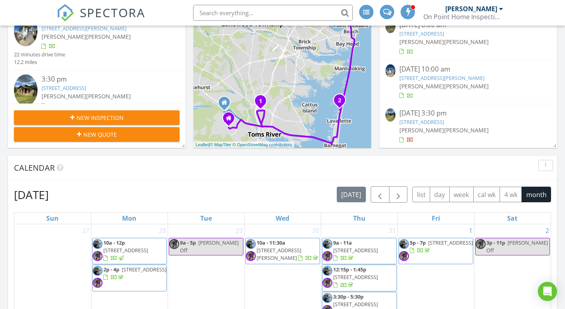
click at [430, 123] on link "[STREET_ADDRESS]" at bounding box center [422, 121] width 45 height 7
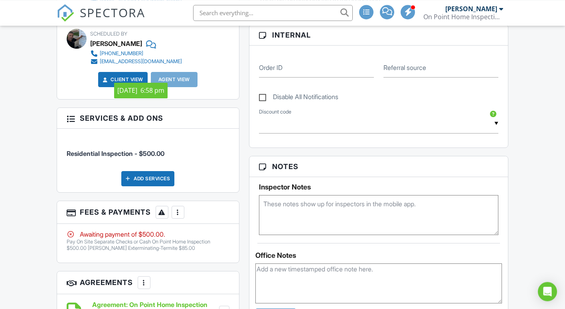
scroll to position [407, 0]
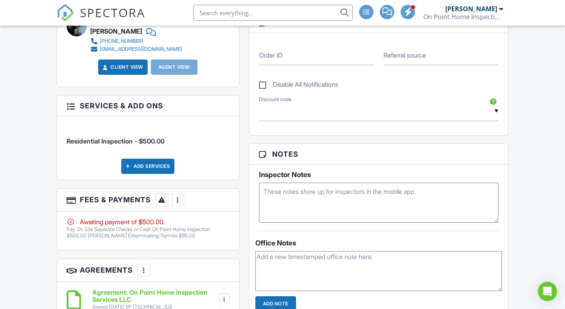
click at [180, 204] on div at bounding box center [178, 200] width 8 height 8
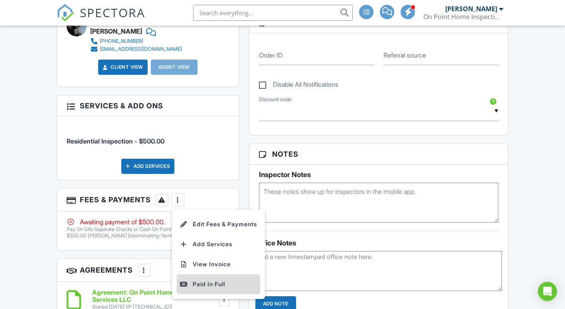
click at [203, 289] on div "Paid In Full" at bounding box center [218, 284] width 77 height 10
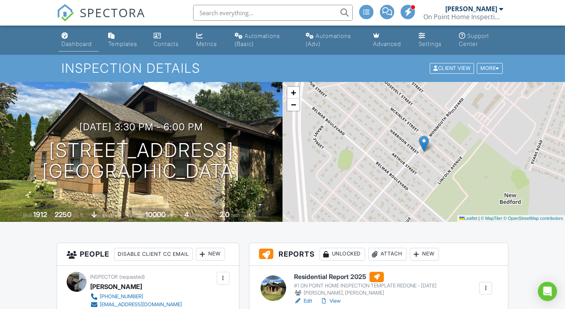
click at [79, 40] on link "Dashboard" at bounding box center [78, 40] width 40 height 23
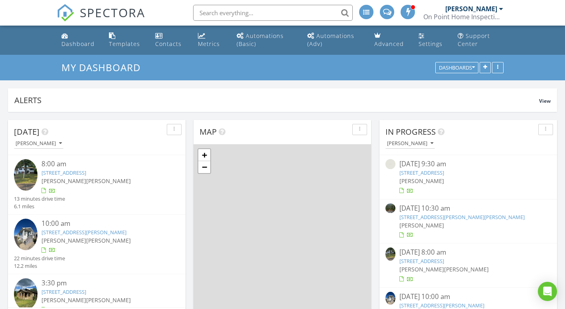
scroll to position [987, 566]
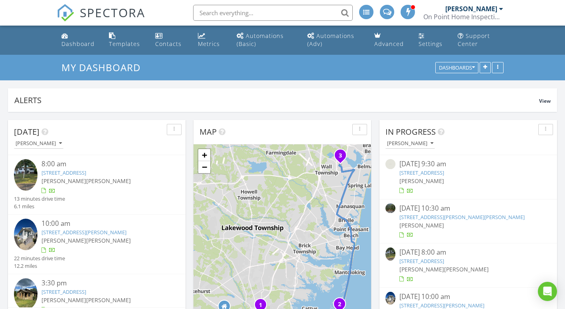
click at [430, 217] on link "211 holly ct whiting, Manchester Township, NJ 08759" at bounding box center [462, 216] width 125 height 7
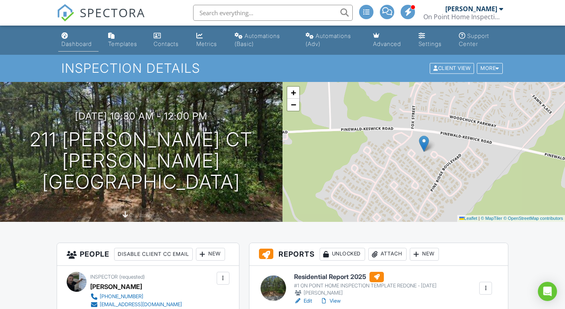
click at [74, 43] on div "Dashboard" at bounding box center [76, 43] width 30 height 7
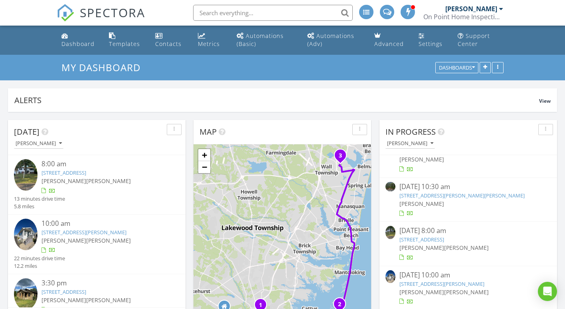
scroll to position [25, 0]
click at [419, 240] on div "345 Dallas Dr, Toms River, NJ 08753" at bounding box center [469, 238] width 138 height 8
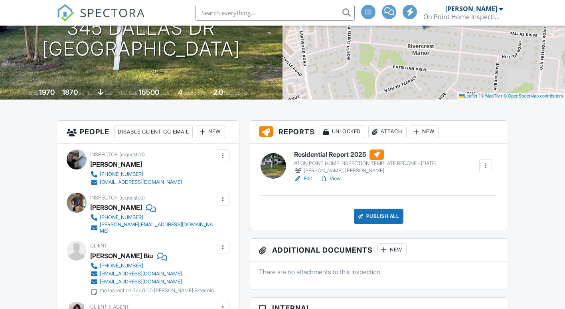
scroll to position [122, 0]
click at [306, 180] on link "Edit" at bounding box center [303, 179] width 18 height 8
